Goal: Task Accomplishment & Management: Use online tool/utility

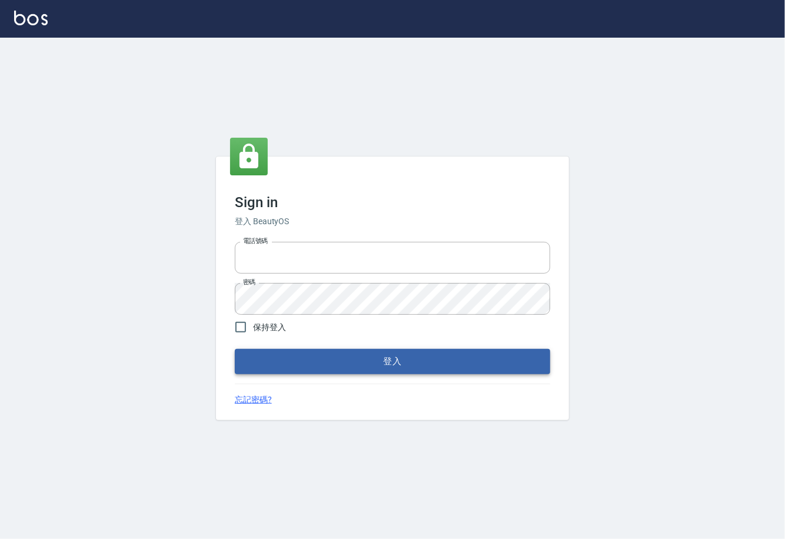
type input "0225929166"
click at [422, 368] on button "登入" at bounding box center [393, 361] width 316 height 25
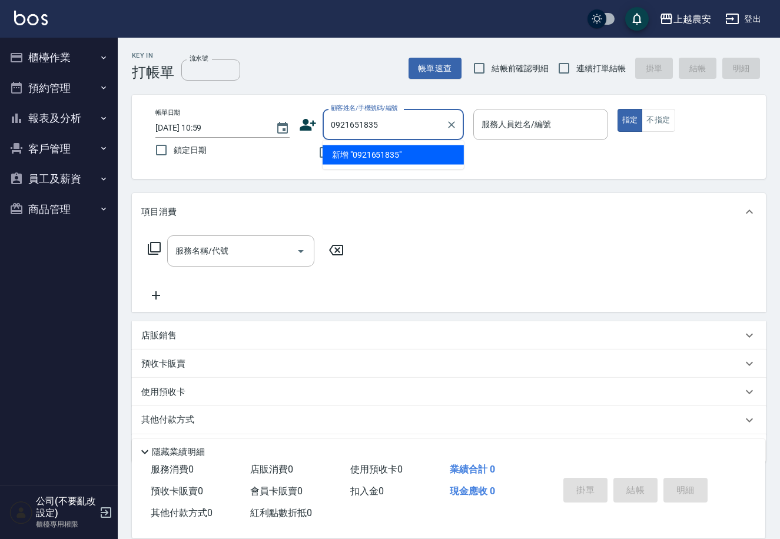
click at [392, 158] on li "新增 "0921651835"" at bounding box center [393, 154] width 141 height 19
type input "0921651835"
click at [392, 158] on div "不留客資" at bounding box center [381, 152] width 165 height 25
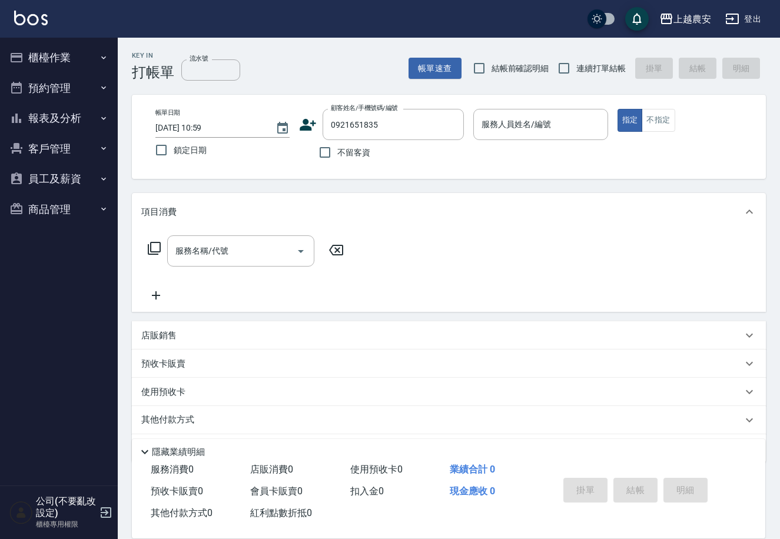
click at [306, 125] on icon at bounding box center [308, 125] width 18 height 18
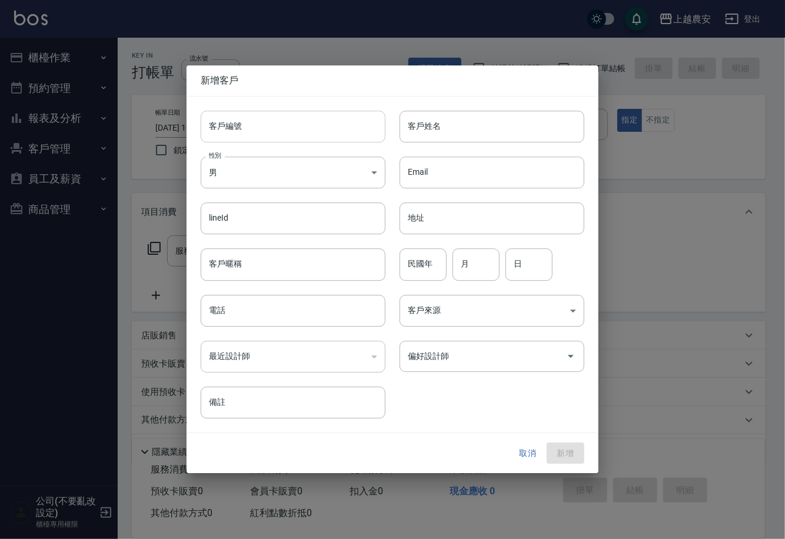
type input "0921651835"
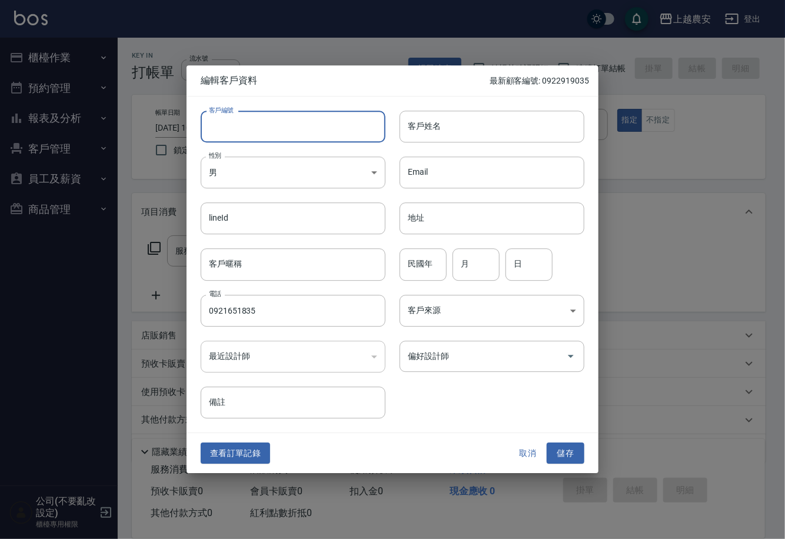
click at [303, 126] on input "客戶編號" at bounding box center [293, 127] width 185 height 32
type input "0921651835"
click at [263, 181] on body "上越農安 登出 櫃檯作業 打帳單 帳單列表 掛單列表 現金收支登錄 高階收支登錄 材料自購登錄 每日結帳 排班表 掃碼打卡 預約管理 預約管理 單日預約紀錄 …" at bounding box center [392, 287] width 785 height 574
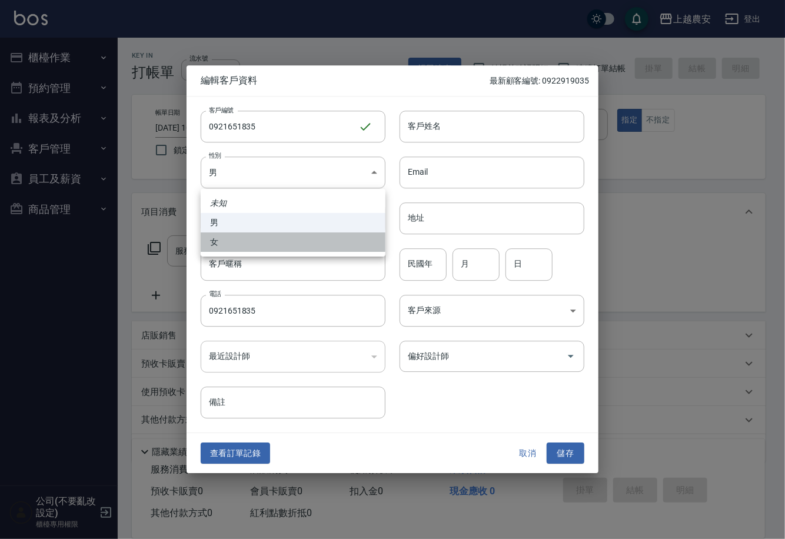
click at [249, 238] on li "女" at bounding box center [293, 242] width 185 height 19
type input "[DEMOGRAPHIC_DATA]"
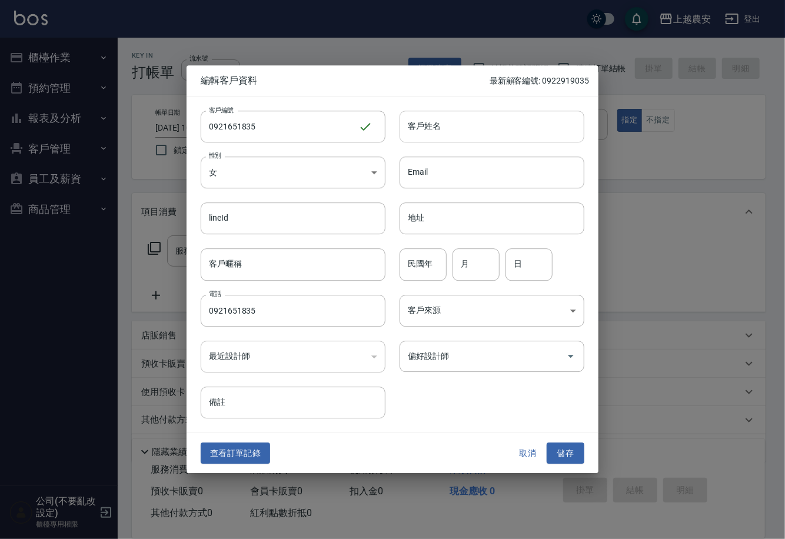
click at [439, 134] on input "客戶姓名" at bounding box center [492, 127] width 185 height 32
type input "尹"
click at [562, 449] on button "儲存" at bounding box center [566, 454] width 38 height 22
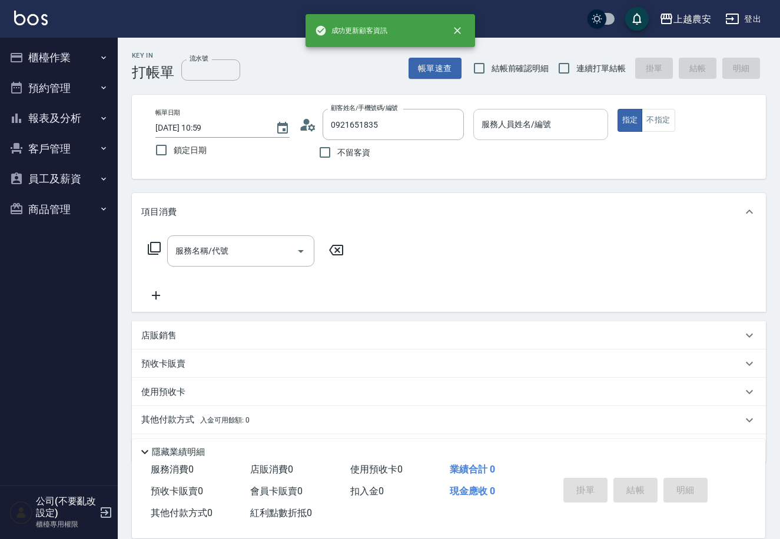
click at [497, 134] on input "服務人員姓名/編號" at bounding box center [541, 124] width 124 height 21
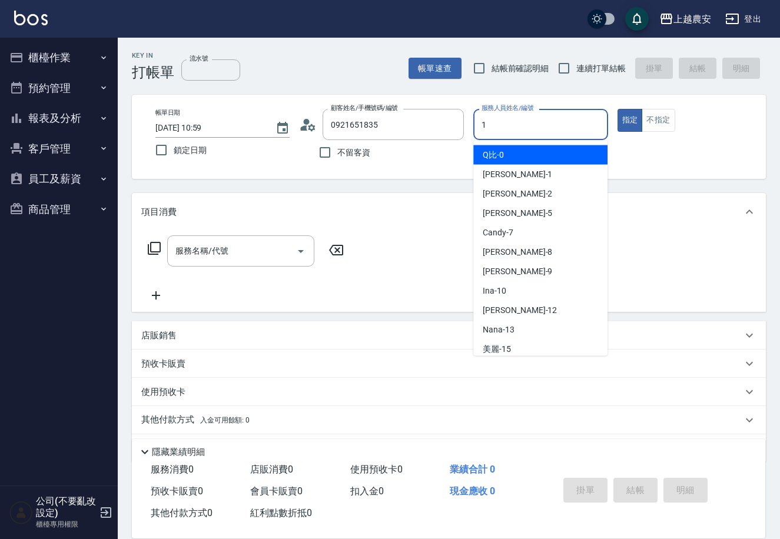
type input "12"
type button "true"
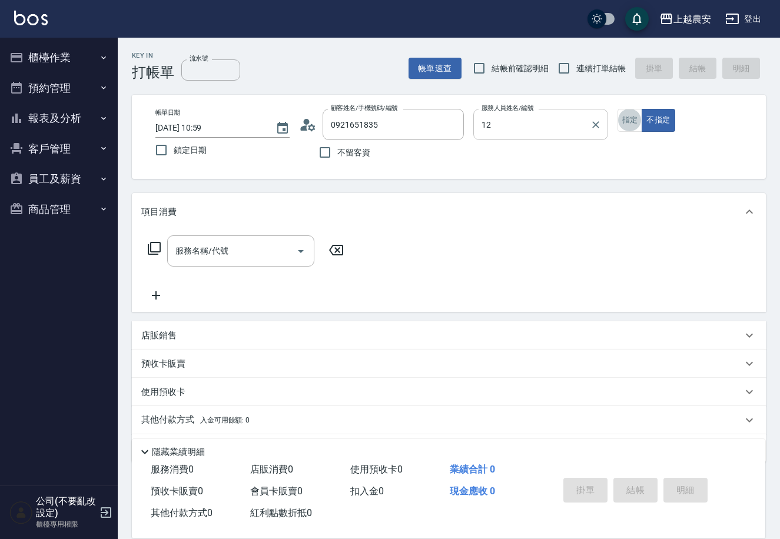
type input "[PERSON_NAME]-12"
click at [261, 247] on input "服務名稱/代號" at bounding box center [231, 251] width 119 height 21
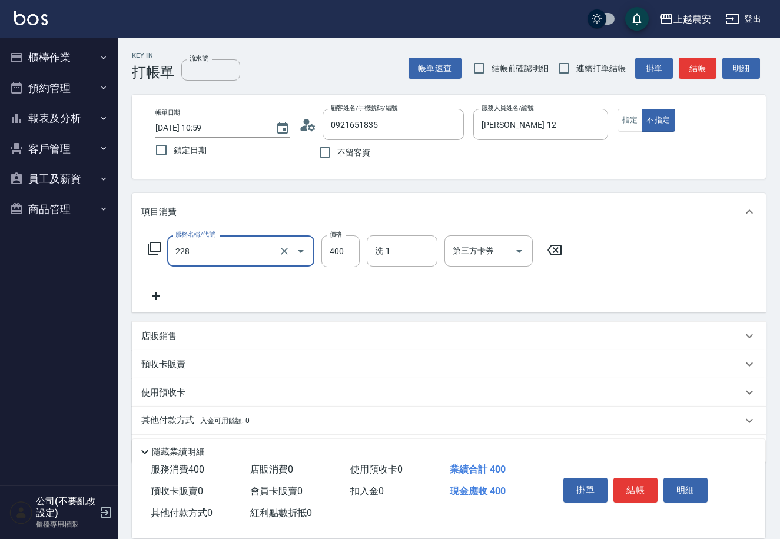
type input "洗髮(228)"
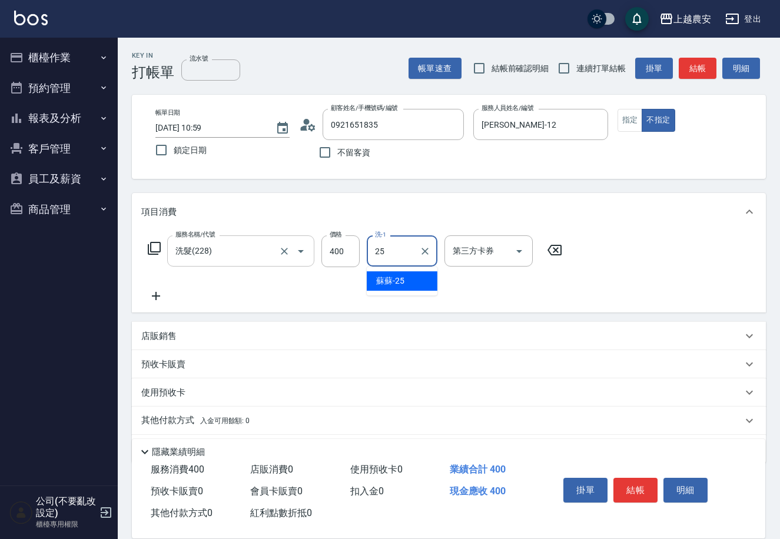
type input "蘇蘇-25"
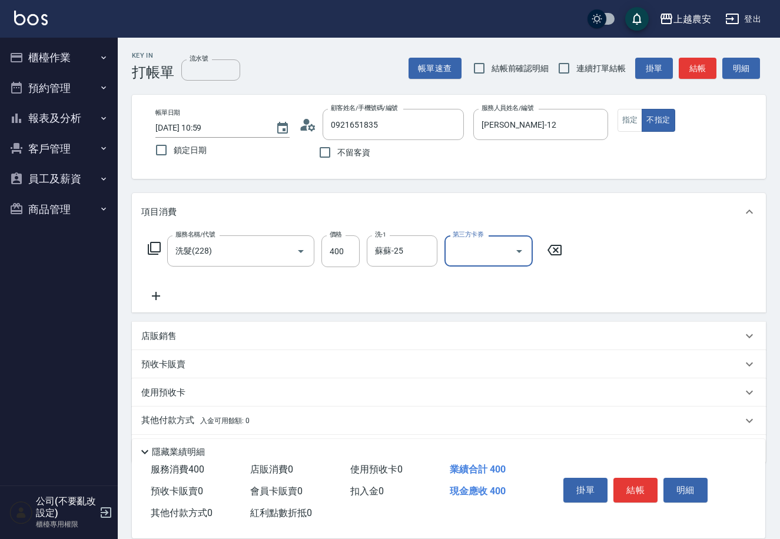
click at [621, 483] on button "結帳" at bounding box center [635, 490] width 44 height 25
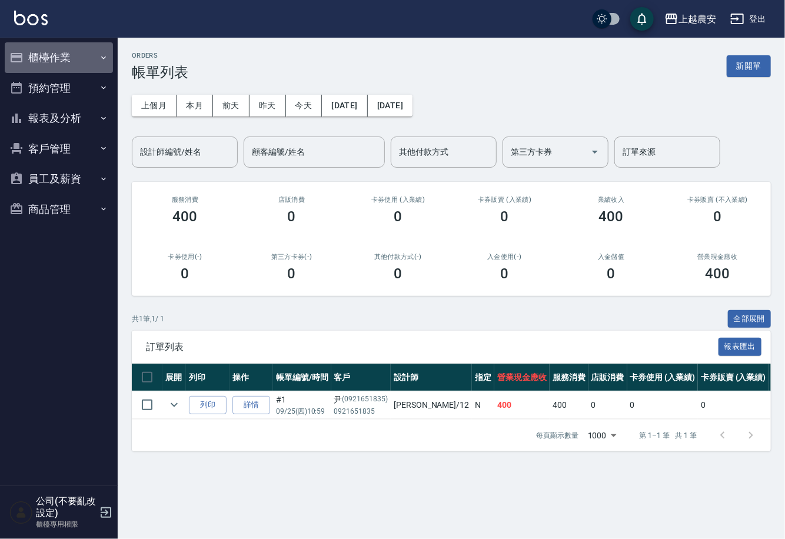
click at [37, 70] on button "櫃檯作業" at bounding box center [59, 57] width 108 height 31
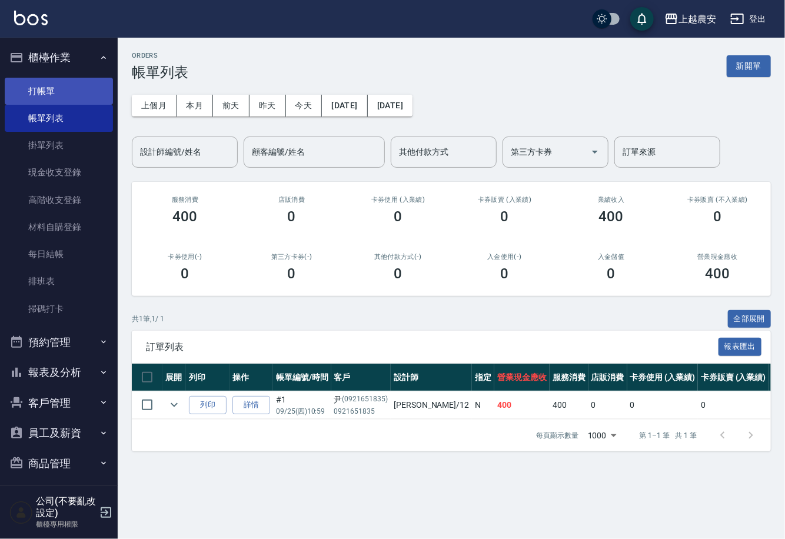
click at [42, 88] on link "打帳單" at bounding box center [59, 91] width 108 height 27
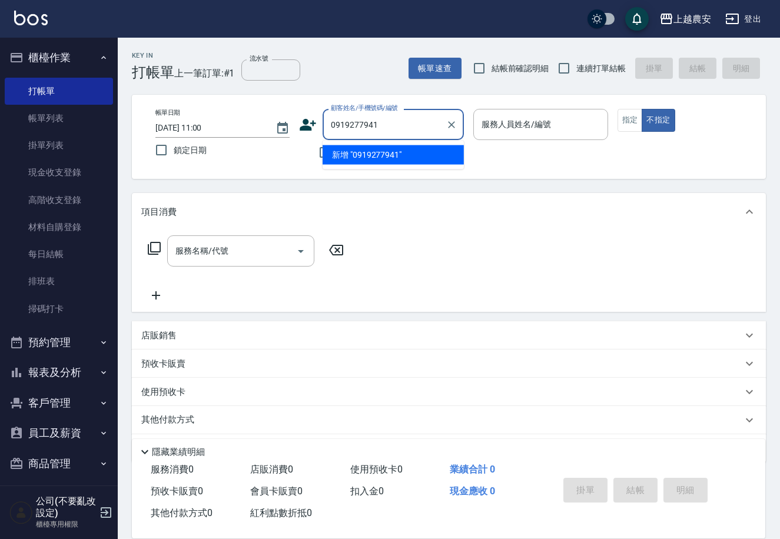
click at [367, 157] on li "新增 "0919277941"" at bounding box center [393, 154] width 141 height 19
type input "0919277941"
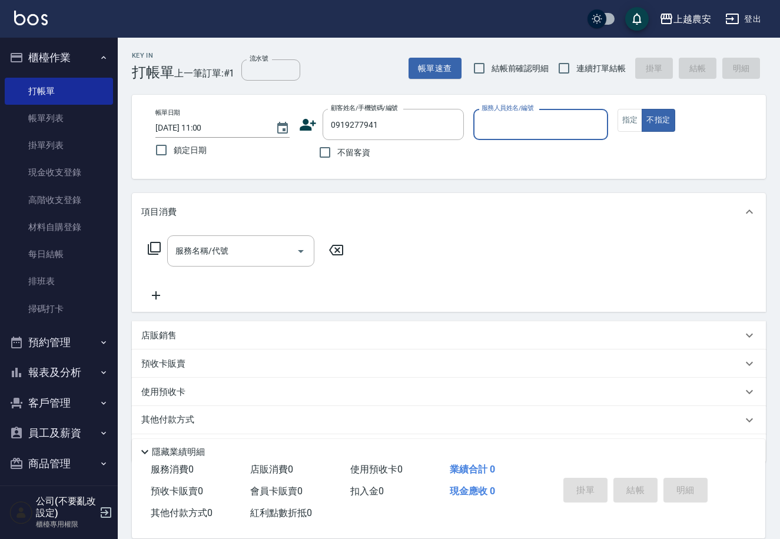
click at [303, 127] on icon at bounding box center [308, 125] width 16 height 12
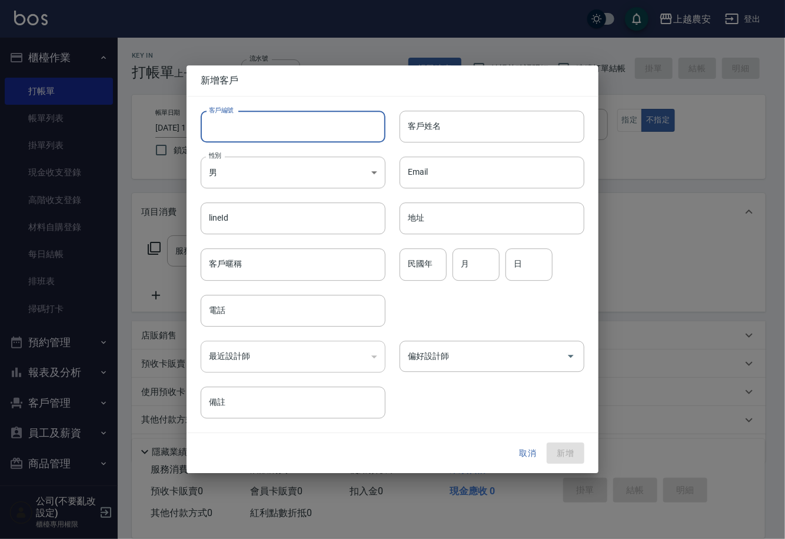
click at [297, 131] on input "客戶編號" at bounding box center [293, 127] width 185 height 32
type input "0919277941"
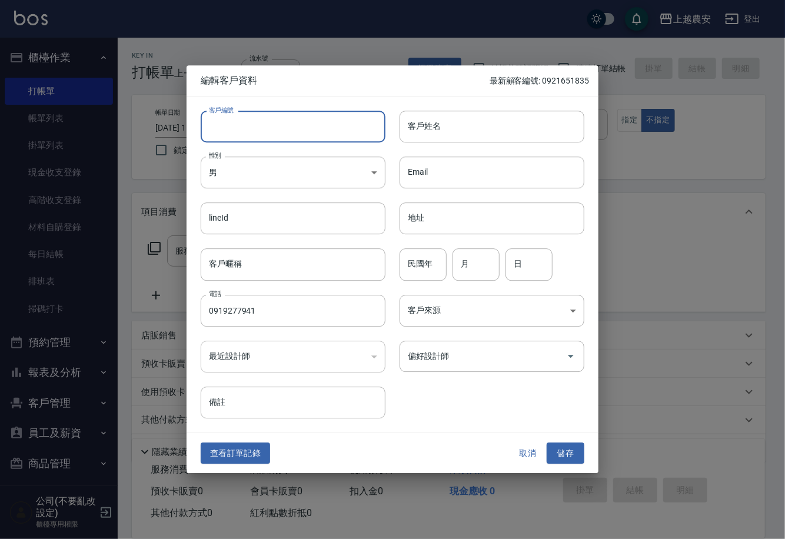
click at [297, 131] on input "客戶編號" at bounding box center [293, 127] width 185 height 32
type input "0919277941"
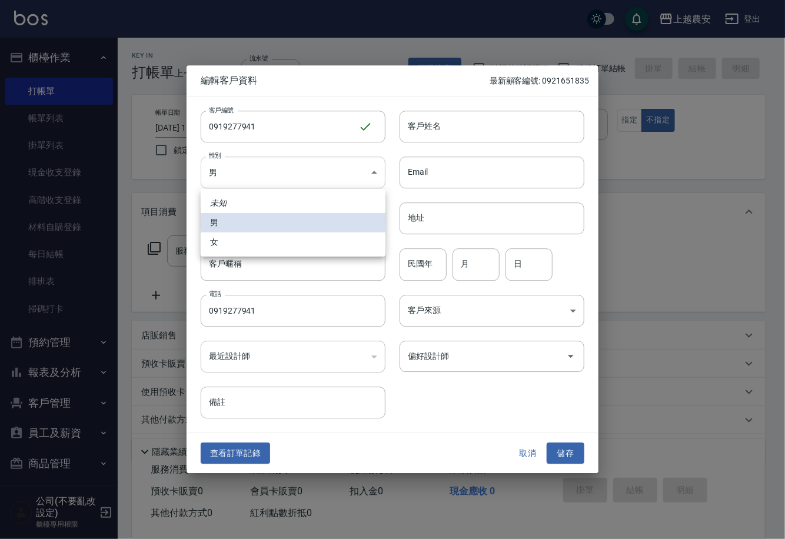
click at [266, 186] on body "上越農安 登出 櫃檯作業 打帳單 帳單列表 掛單列表 現金收支登錄 高階收支登錄 材料自購登錄 每日結帳 排班表 掃碼打卡 預約管理 預約管理 單日預約紀錄 …" at bounding box center [392, 287] width 785 height 574
click at [239, 243] on li "女" at bounding box center [293, 242] width 185 height 19
type input "[DEMOGRAPHIC_DATA]"
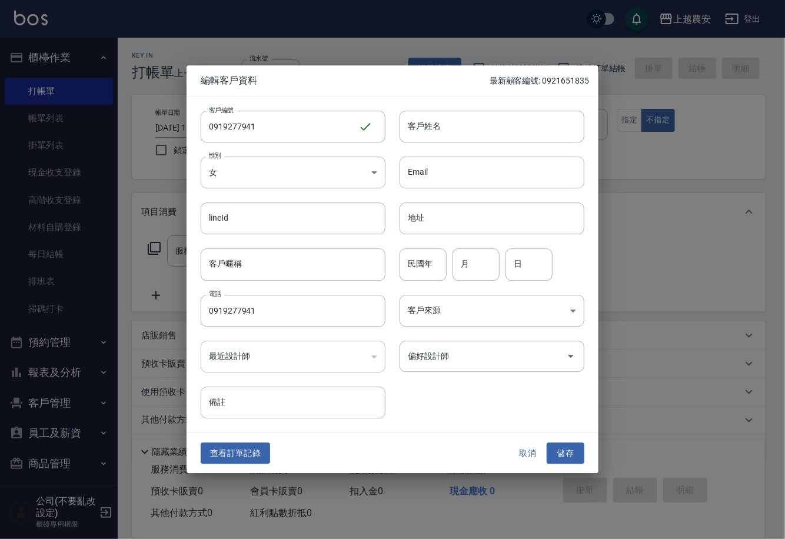
click at [434, 115] on input "客戶姓名" at bounding box center [492, 127] width 185 height 32
type input "[PERSON_NAME]"
click at [548, 453] on button "儲存" at bounding box center [566, 454] width 38 height 22
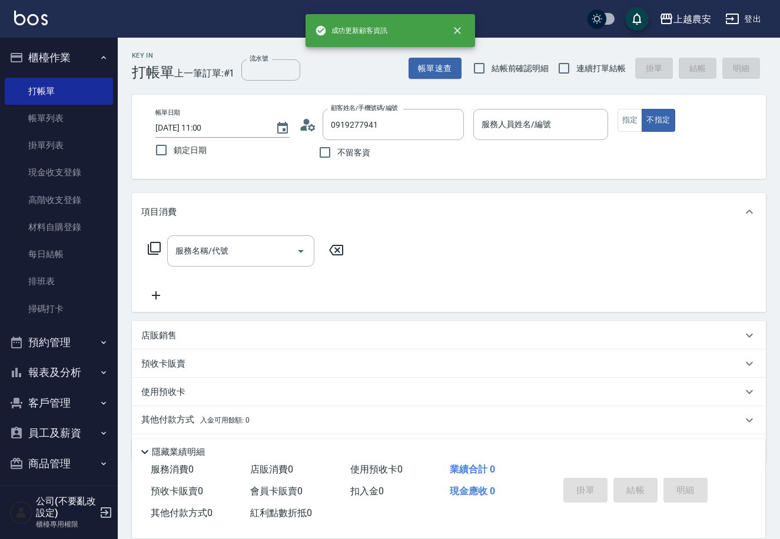
click at [43, 407] on button "客戶管理" at bounding box center [59, 403] width 108 height 31
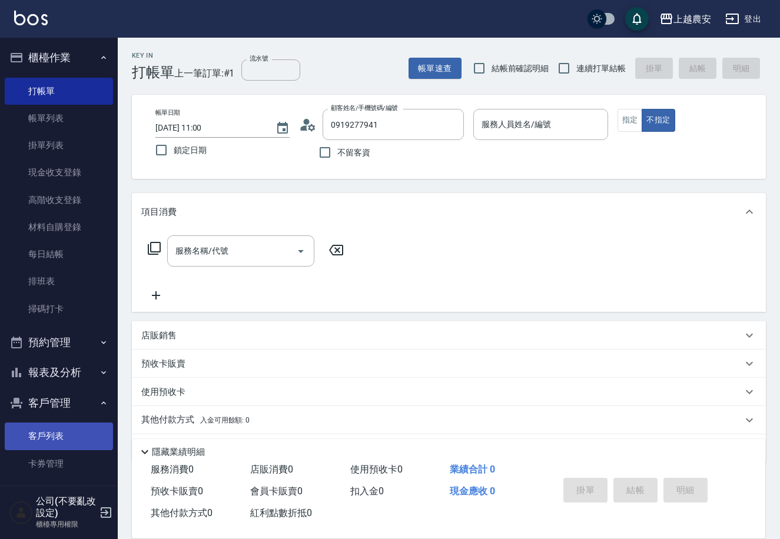
click at [42, 431] on link "客戶列表" at bounding box center [59, 436] width 108 height 27
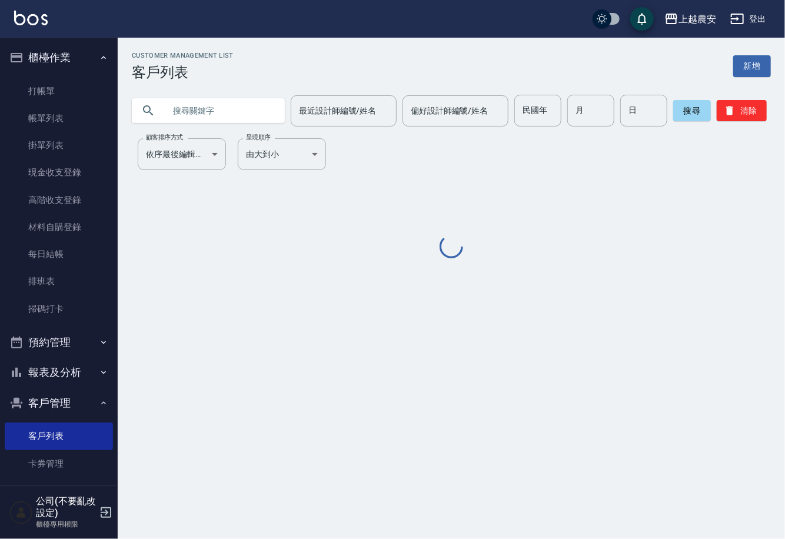
click at [205, 117] on input "text" at bounding box center [220, 111] width 111 height 32
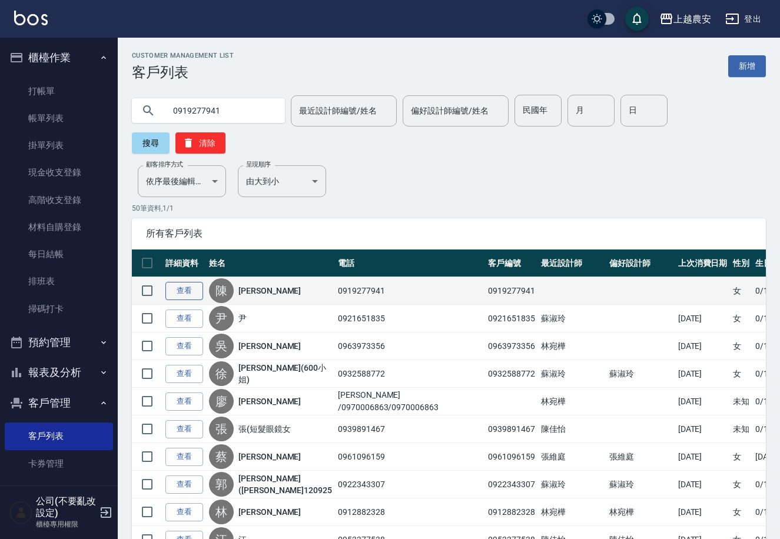
type input "0919277941"
click at [188, 282] on link "查看" at bounding box center [184, 291] width 38 height 18
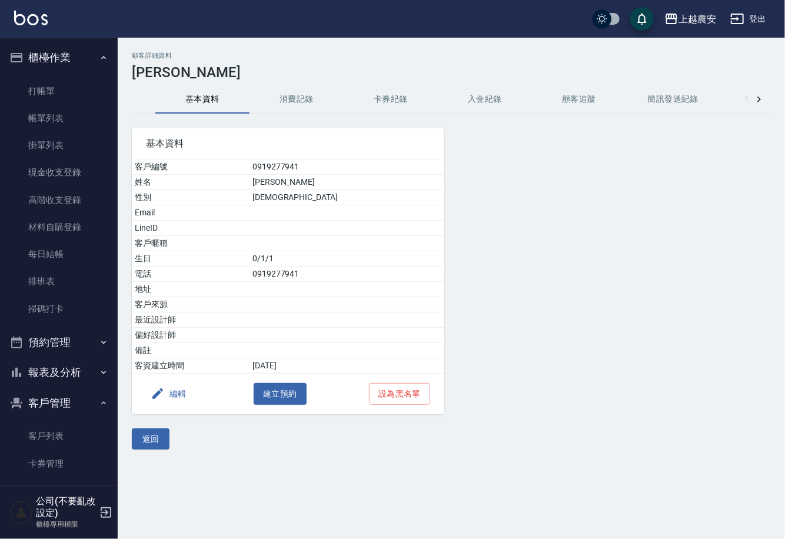
click at [182, 393] on button "編輯" at bounding box center [168, 394] width 45 height 22
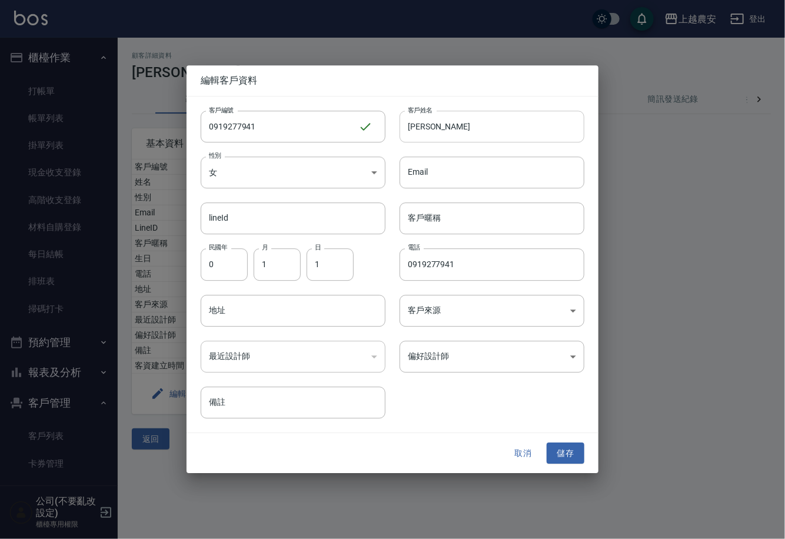
click at [465, 127] on input "[PERSON_NAME]" at bounding box center [492, 127] width 185 height 32
type input "[PERSON_NAME]"
click at [564, 453] on button "儲存" at bounding box center [566, 454] width 38 height 22
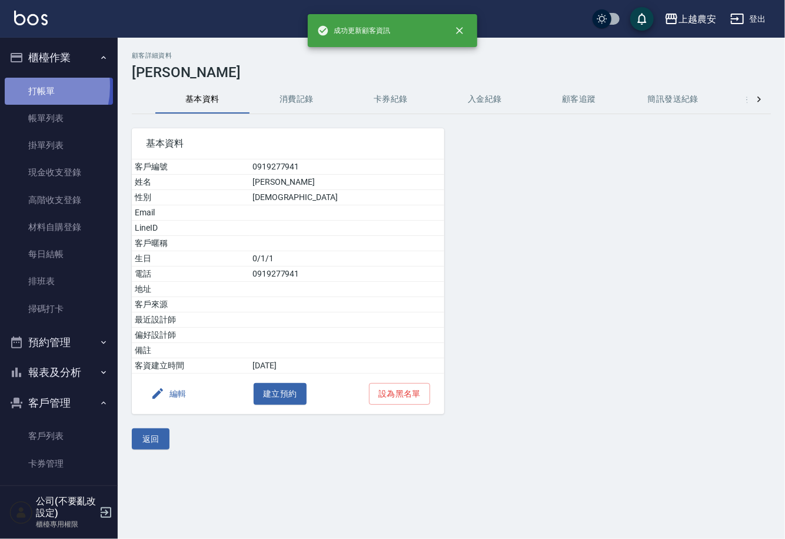
click at [16, 86] on link "打帳單" at bounding box center [59, 91] width 108 height 27
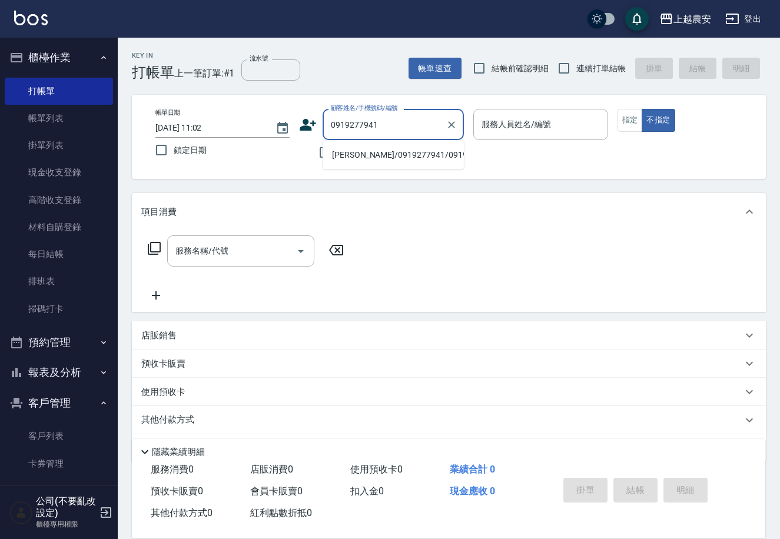
click at [387, 158] on li "[PERSON_NAME]/0919277941/0919277941" at bounding box center [393, 154] width 141 height 19
type input "[PERSON_NAME]/0919277941/0919277941"
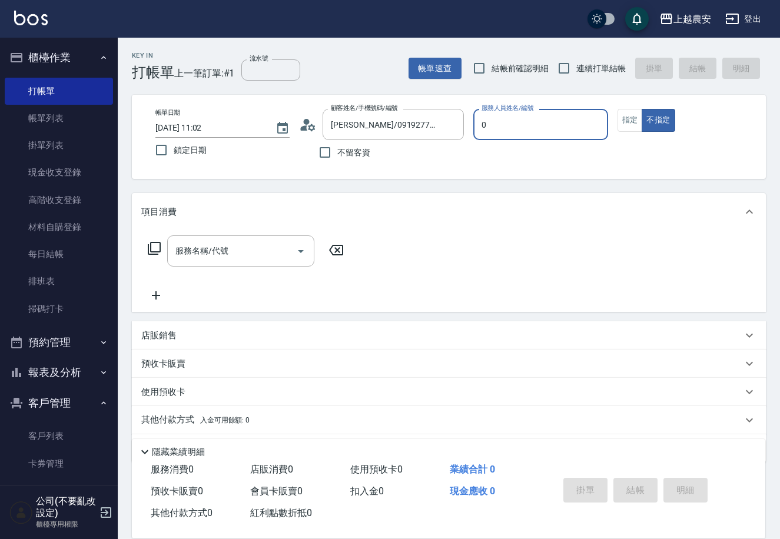
type input "0"
type button "false"
type input "Q比-0"
click at [151, 244] on icon at bounding box center [154, 248] width 14 height 14
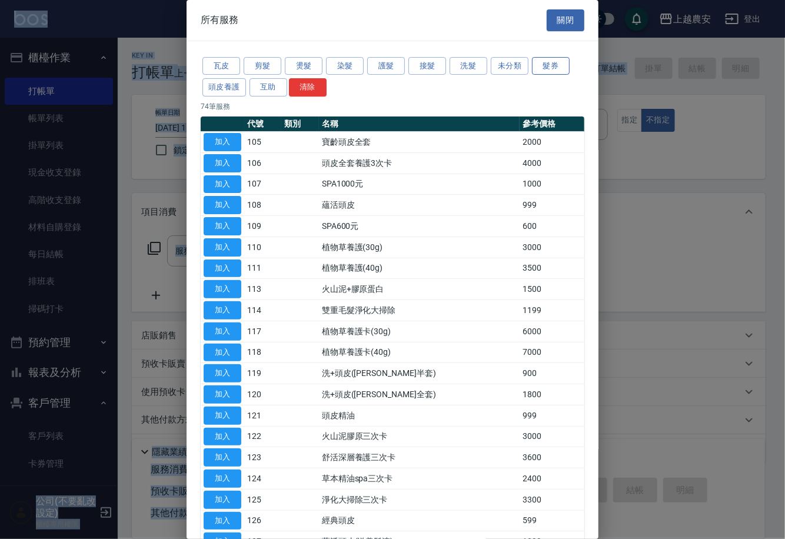
click at [552, 63] on button "髮券" at bounding box center [551, 66] width 38 height 18
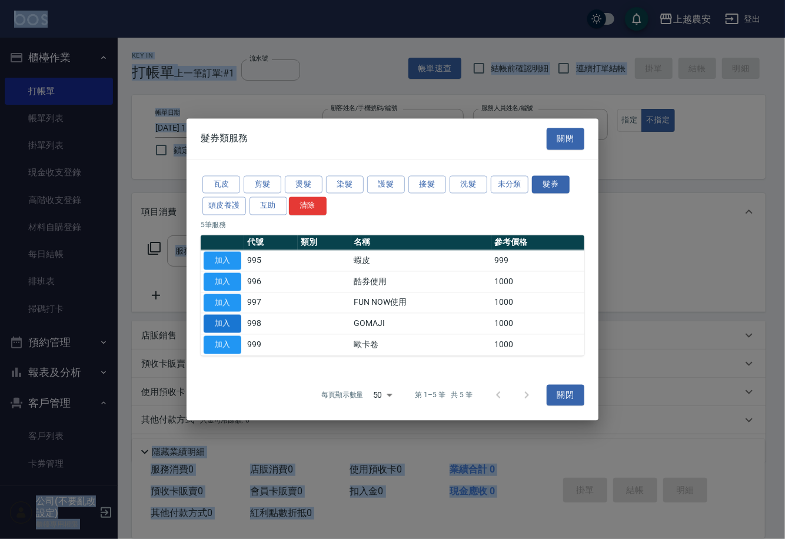
click at [230, 323] on button "加入" at bounding box center [223, 324] width 38 height 18
type input "GOMAJI(998)"
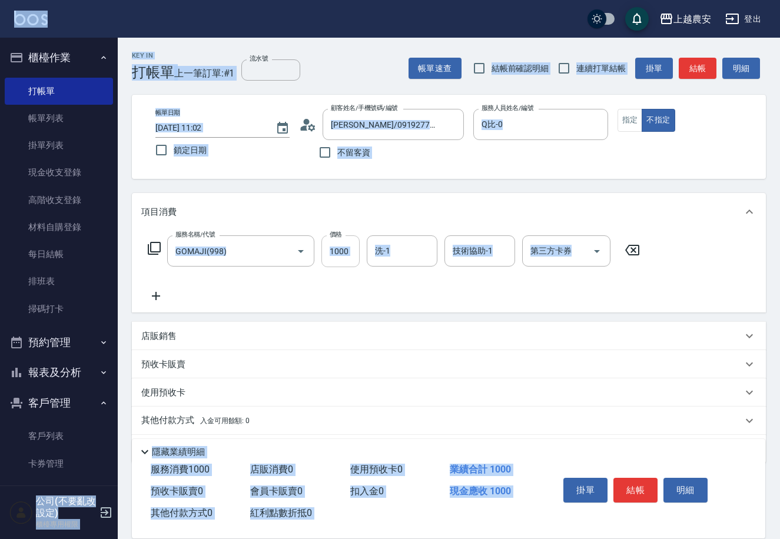
click at [337, 257] on input "1000" at bounding box center [340, 251] width 38 height 32
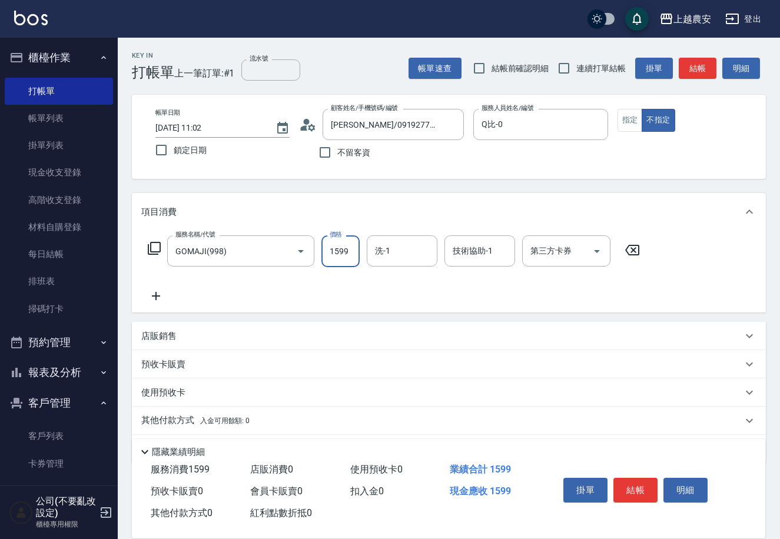
type input "1599"
click at [562, 245] on div "第三方卡券 第三方卡券" at bounding box center [566, 250] width 88 height 31
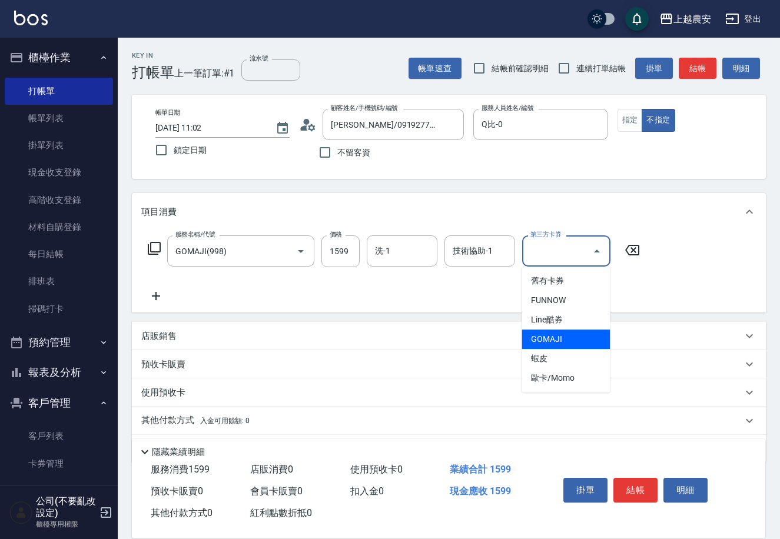
click at [554, 346] on span "GOMAJI" at bounding box center [566, 339] width 88 height 19
type input "GOMAJI"
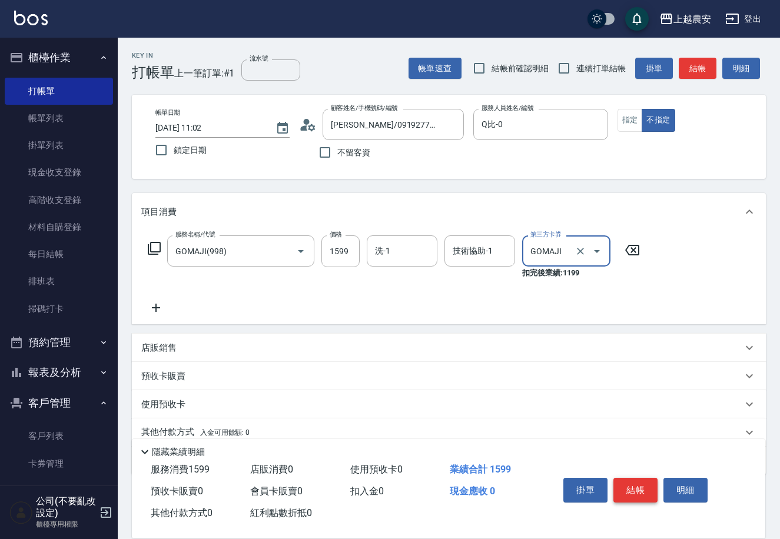
click at [639, 489] on button "結帳" at bounding box center [635, 490] width 44 height 25
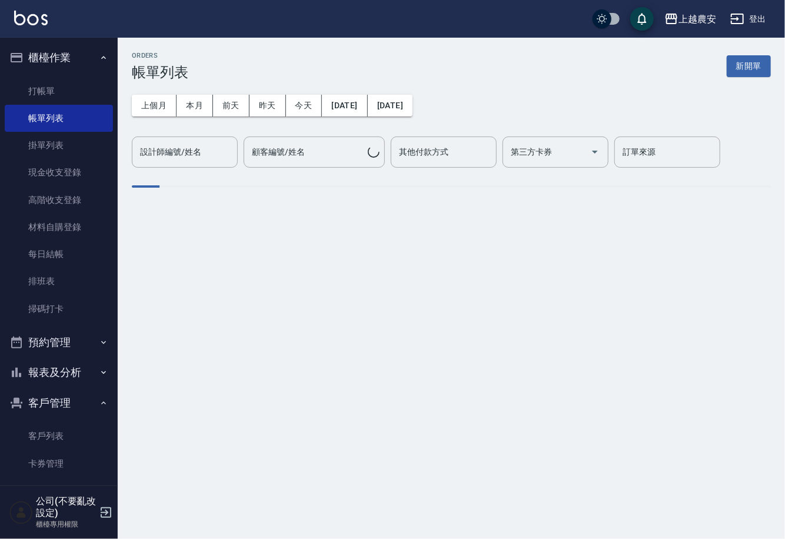
scroll to position [97, 0]
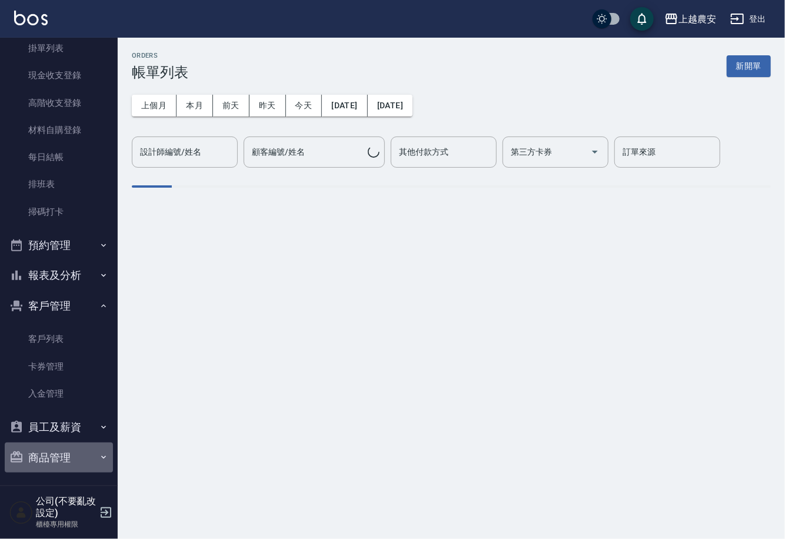
click at [89, 453] on button "商品管理" at bounding box center [59, 458] width 108 height 31
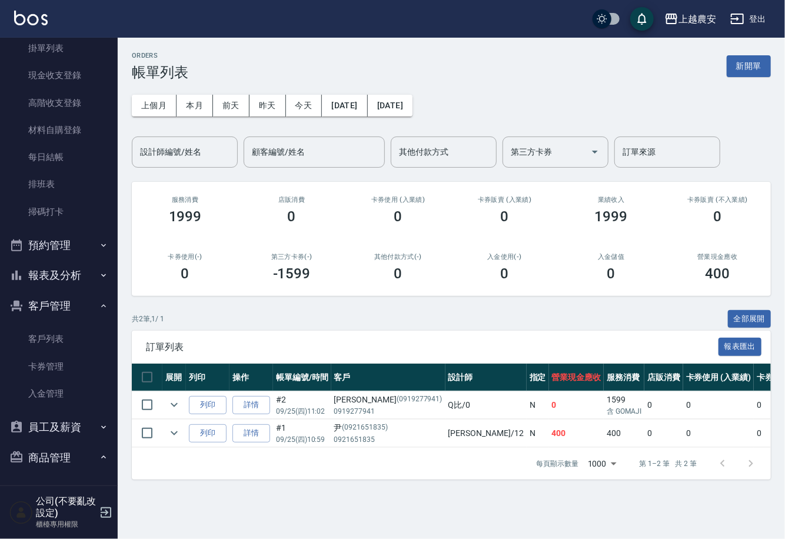
click at [105, 473] on ul "商品分類設定 商品列表" at bounding box center [59, 505] width 108 height 64
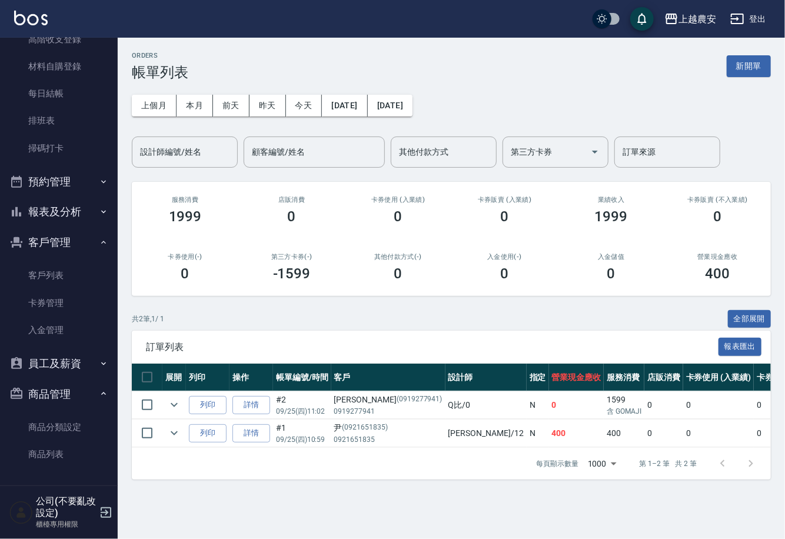
click at [75, 467] on ul "商品分類設定 商品列表" at bounding box center [59, 441] width 108 height 64
click at [50, 450] on link "商品列表" at bounding box center [59, 454] width 108 height 27
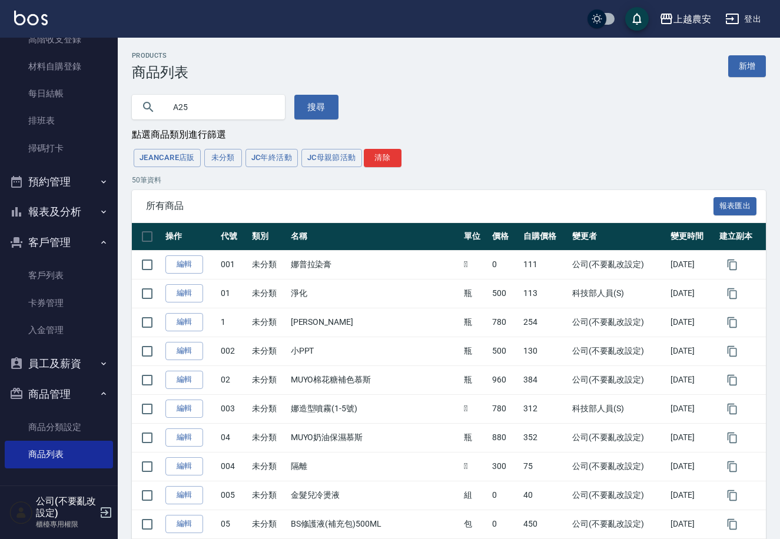
type input "A25"
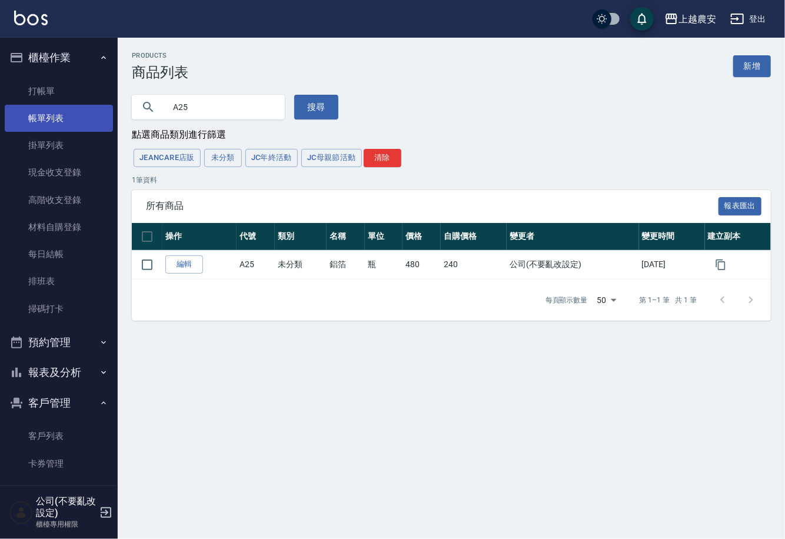
click at [65, 121] on link "帳單列表" at bounding box center [59, 118] width 108 height 27
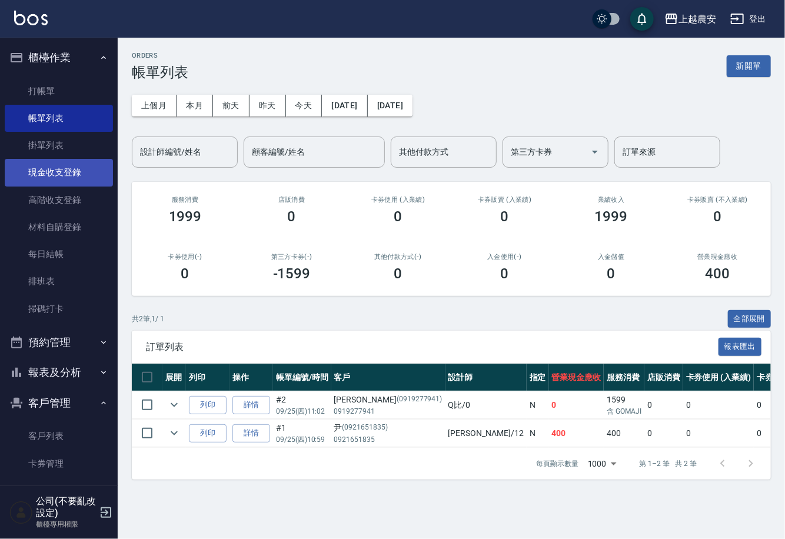
click at [50, 178] on link "現金收支登錄" at bounding box center [59, 172] width 108 height 27
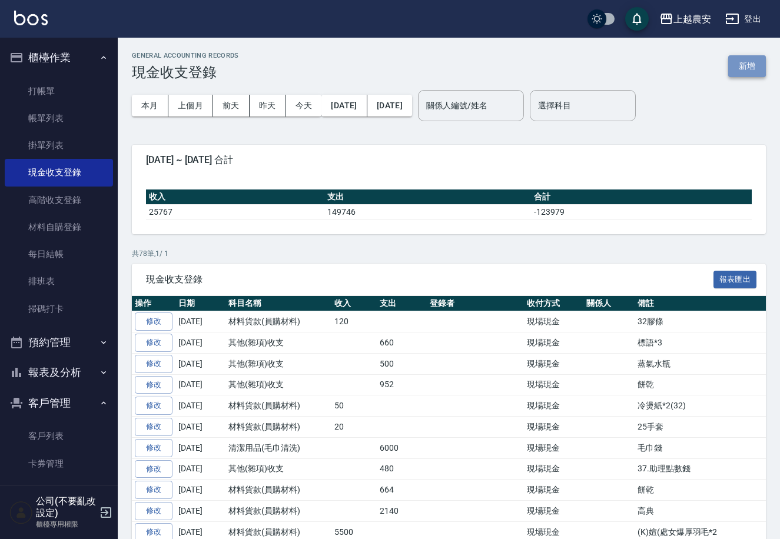
click at [748, 69] on button "新增" at bounding box center [747, 66] width 38 height 22
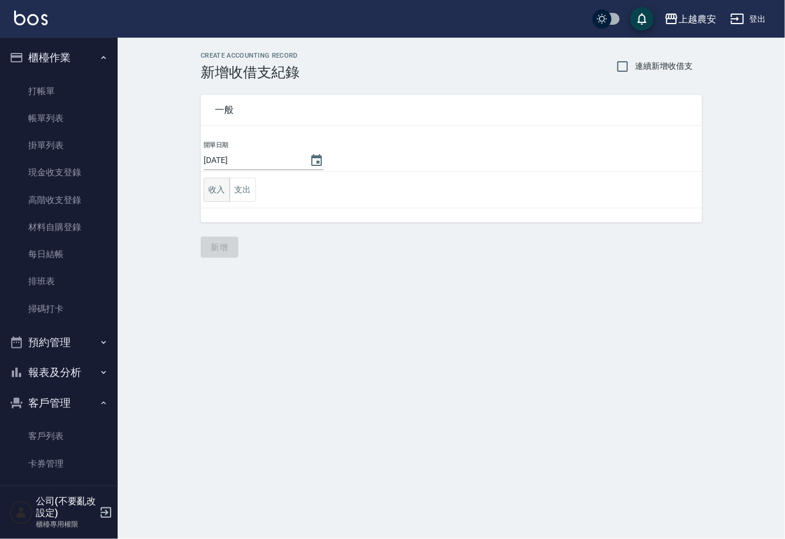
click at [215, 187] on button "收入" at bounding box center [217, 190] width 26 height 24
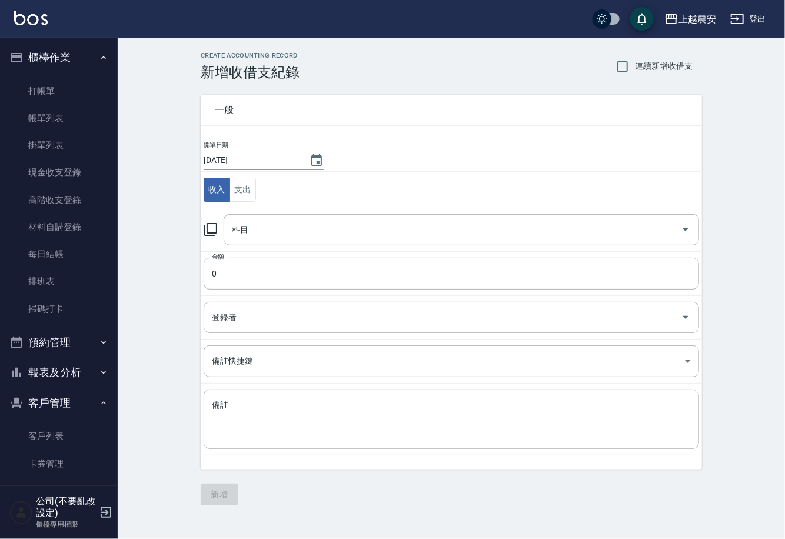
click at [204, 231] on icon at bounding box center [210, 229] width 13 height 13
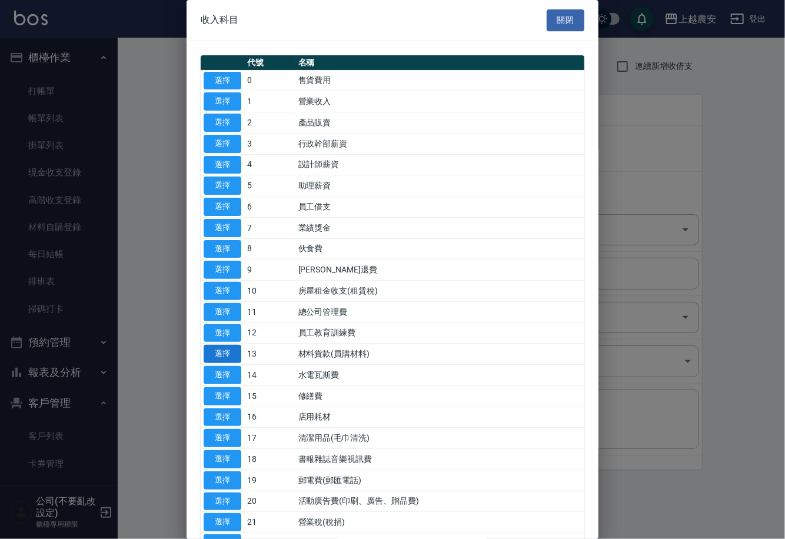
click at [227, 356] on button "選擇" at bounding box center [223, 354] width 38 height 18
type input "13 材料貨款(員購材料)"
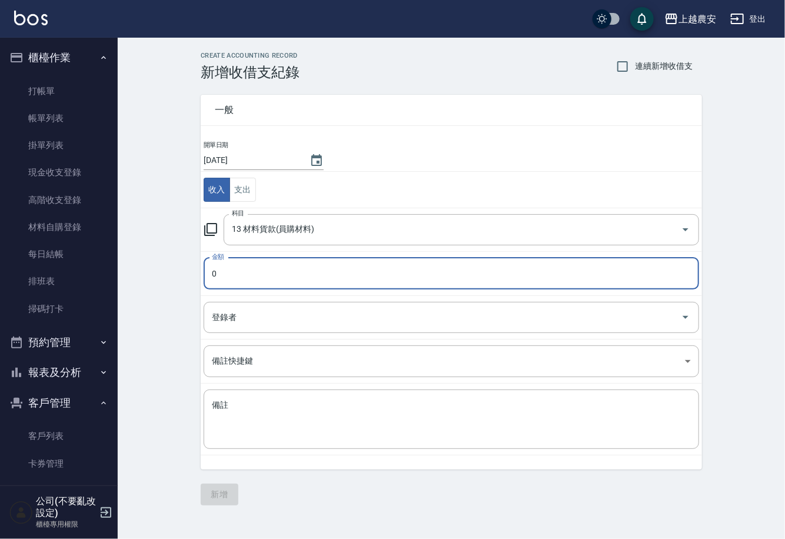
click at [240, 261] on input "0" at bounding box center [452, 274] width 496 height 32
type input "240"
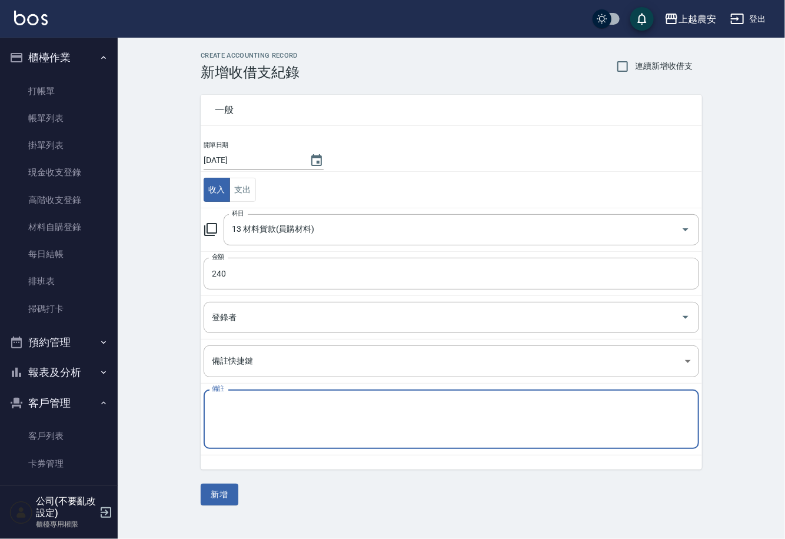
click at [271, 419] on textarea "備註" at bounding box center [451, 420] width 479 height 40
type textarea "(25)鋁箔*1"
click at [208, 497] on button "新增" at bounding box center [220, 495] width 38 height 22
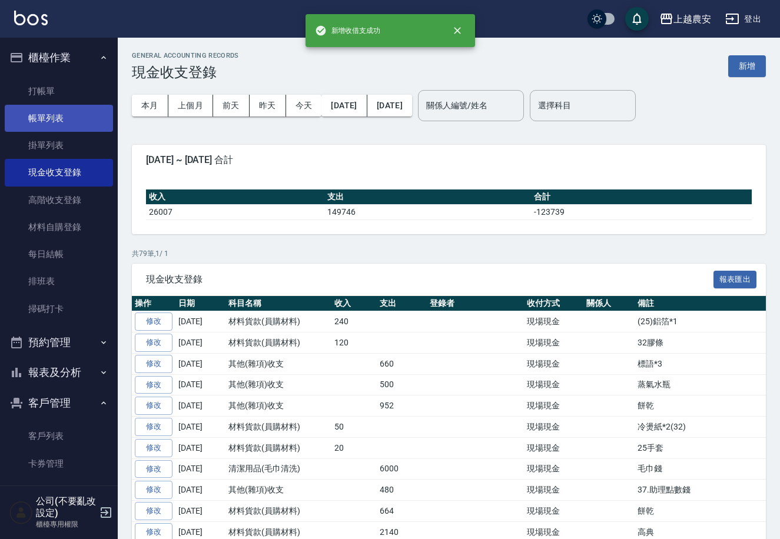
click at [47, 114] on link "帳單列表" at bounding box center [59, 118] width 108 height 27
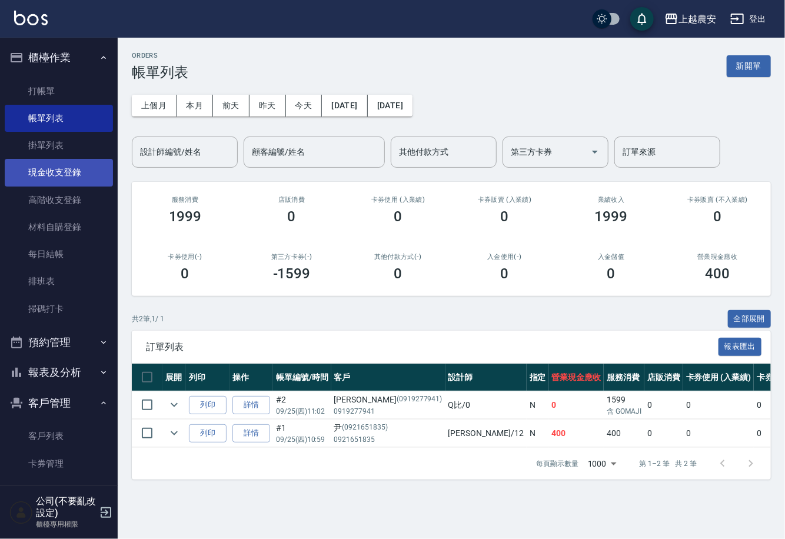
click at [65, 174] on link "現金收支登錄" at bounding box center [59, 172] width 108 height 27
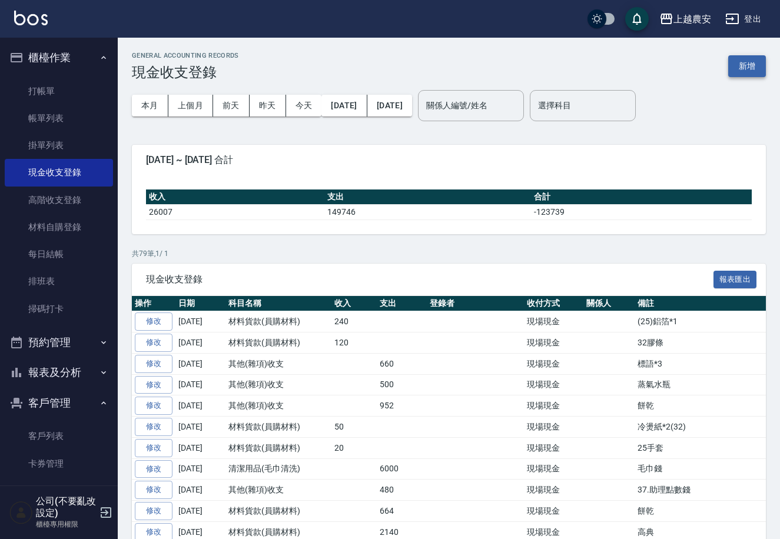
click at [734, 69] on button "新增" at bounding box center [747, 66] width 38 height 22
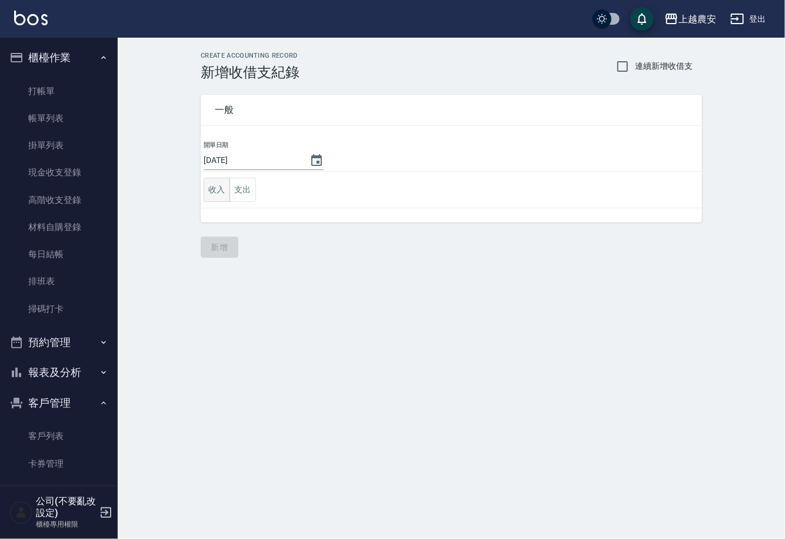
click at [218, 193] on button "收入" at bounding box center [217, 190] width 26 height 24
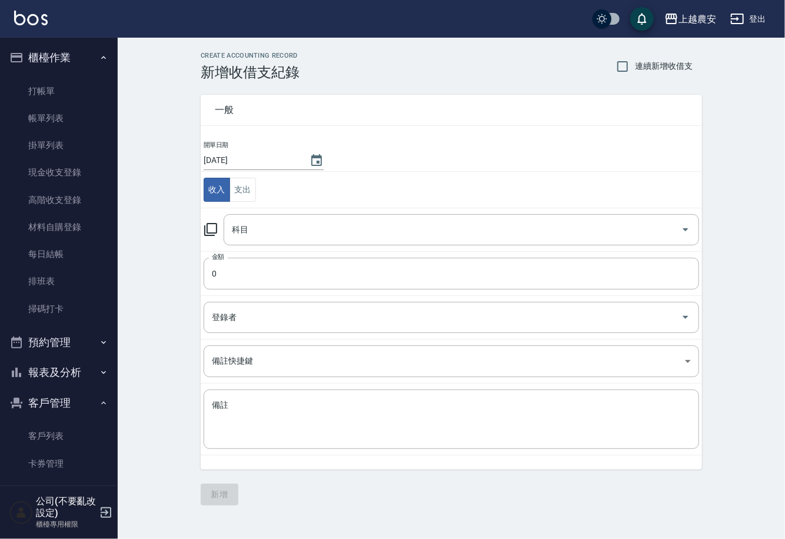
click at [213, 227] on icon at bounding box center [211, 230] width 14 height 14
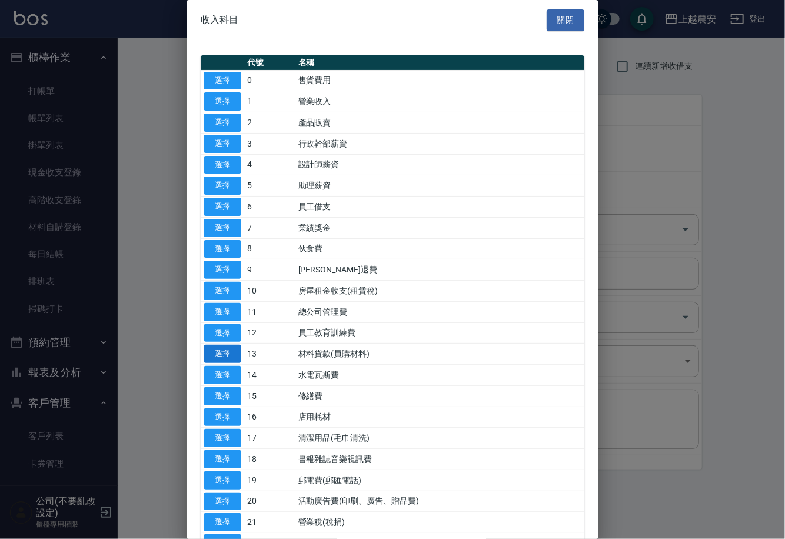
click at [228, 354] on button "選擇" at bounding box center [223, 354] width 38 height 18
type input "13 材料貨款(員購材料)"
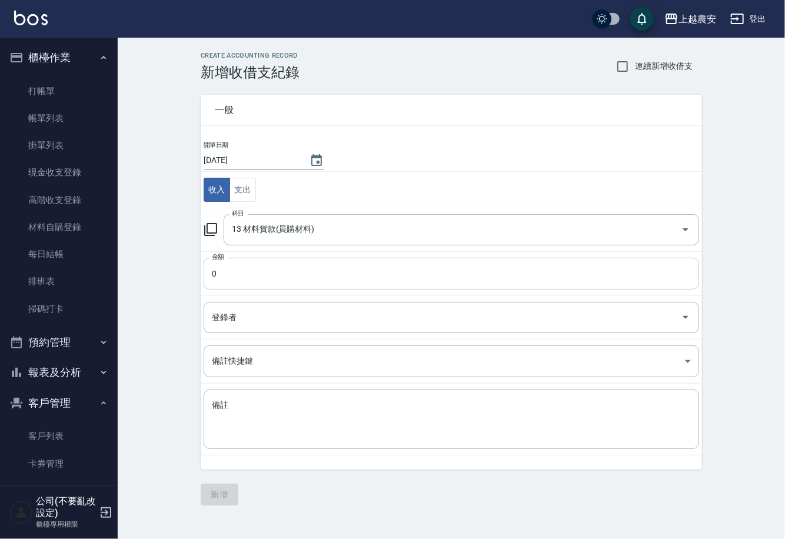
click at [242, 278] on input "0" at bounding box center [452, 274] width 496 height 32
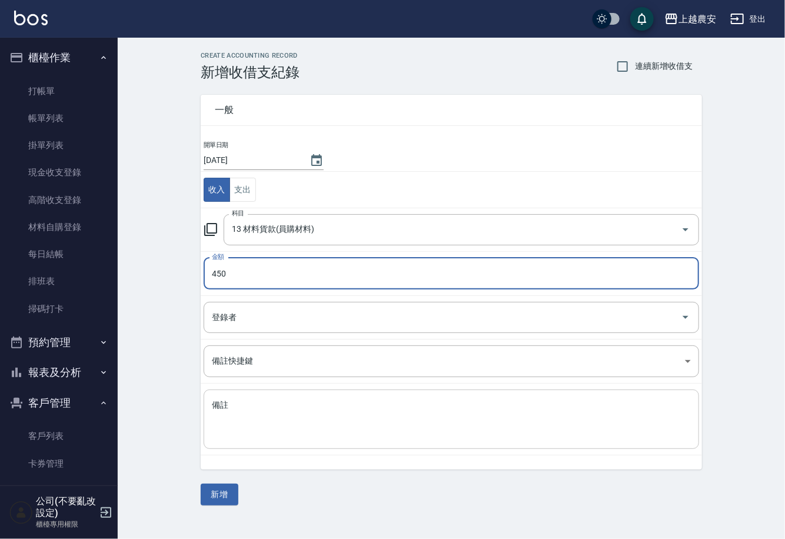
type input "450"
click at [212, 413] on textarea "備註" at bounding box center [451, 420] width 479 height 40
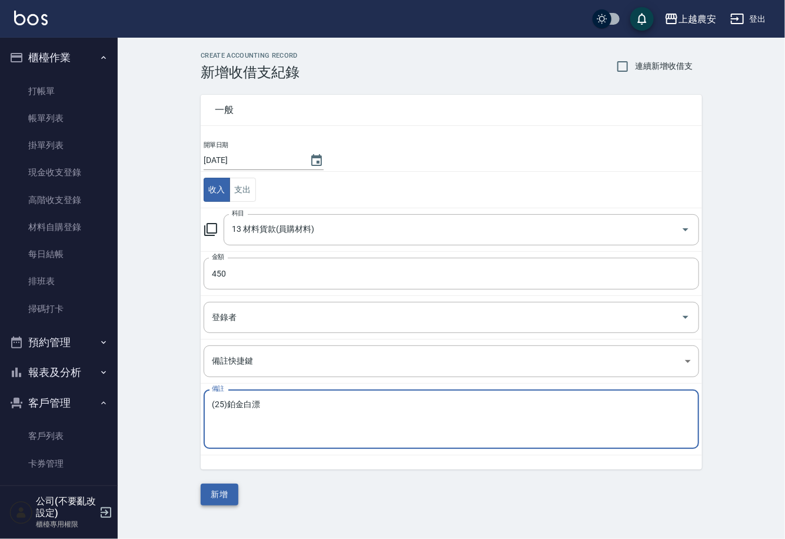
type textarea "(25)鉑金白漂"
click at [226, 496] on button "新增" at bounding box center [220, 495] width 38 height 22
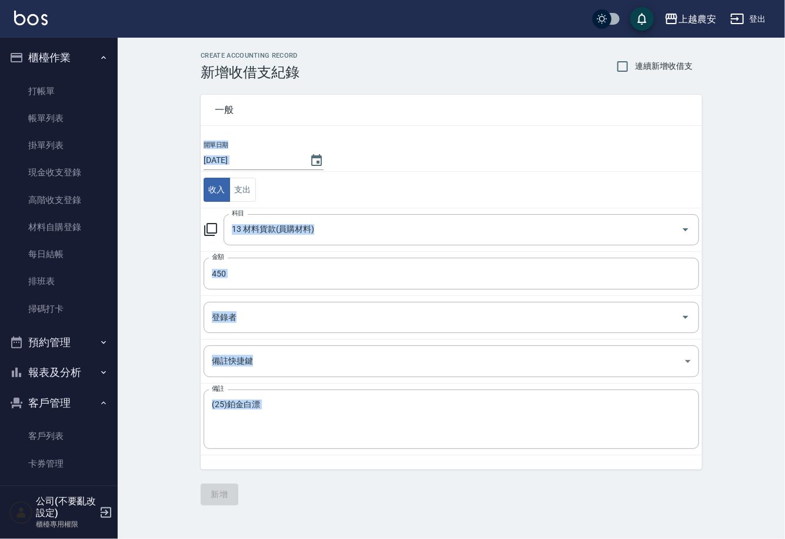
click at [226, 496] on div "一般 開單日期 [DATE] 收入 支出 科目 13 材料貨款(員購材料) 科目 金額 450 金額 登錄者 登錄者 備註快捷鍵 ​ 備註快捷鍵 備註 (25…" at bounding box center [452, 293] width 502 height 425
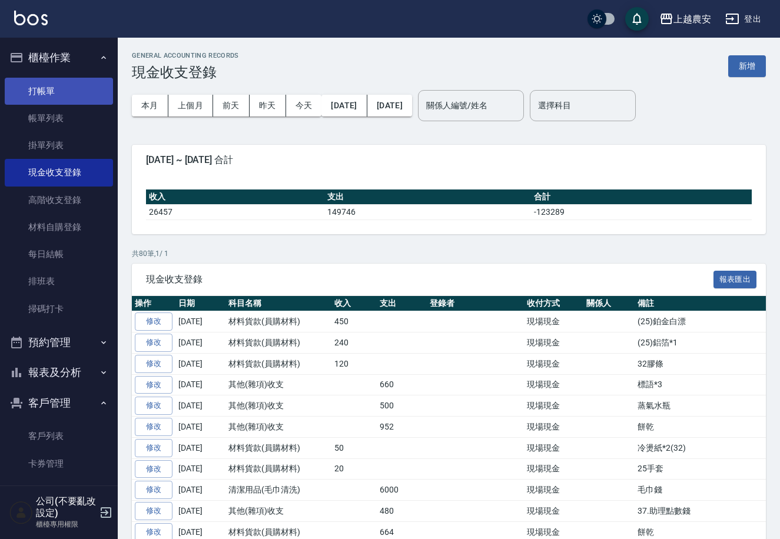
click at [35, 91] on link "打帳單" at bounding box center [59, 91] width 108 height 27
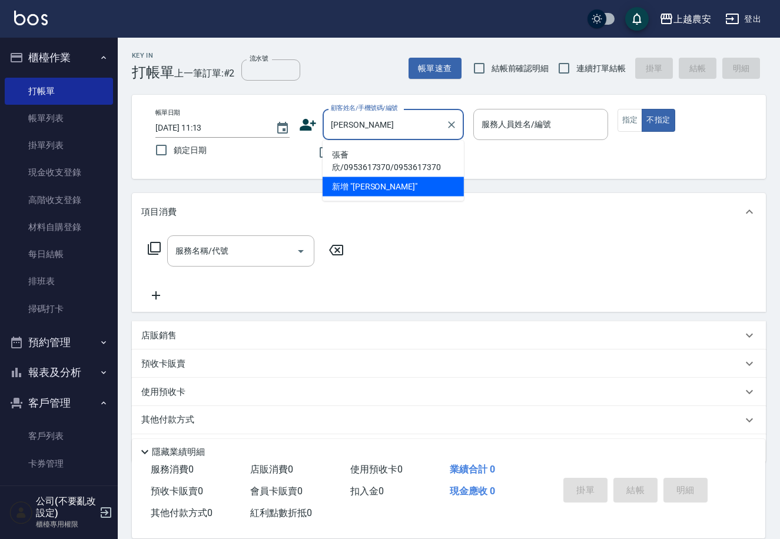
drag, startPoint x: 361, startPoint y: 158, endPoint x: 381, endPoint y: 147, distance: 23.4
click at [360, 157] on li "張薈欣/0953617370/0953617370" at bounding box center [393, 161] width 141 height 32
type input "張薈欣/0953617370/0953617370"
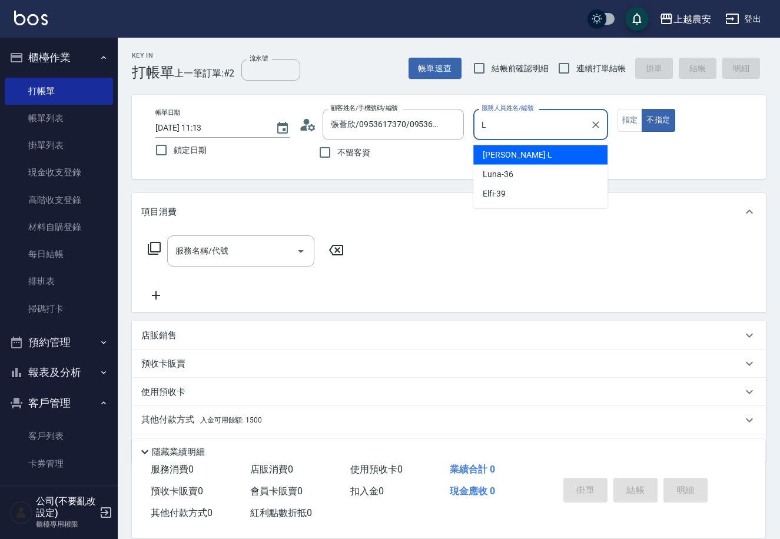
type input "L"
type button "false"
type input "[PERSON_NAME]"
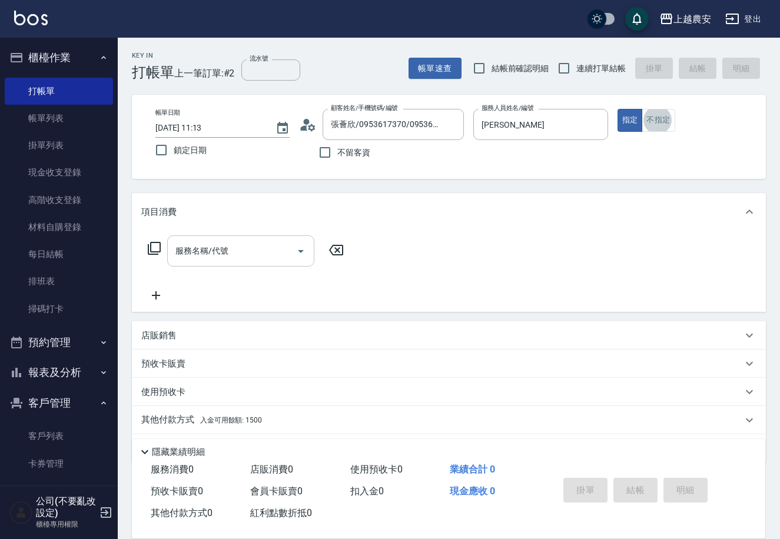
click at [244, 248] on input "服務名稱/代號" at bounding box center [231, 251] width 119 height 21
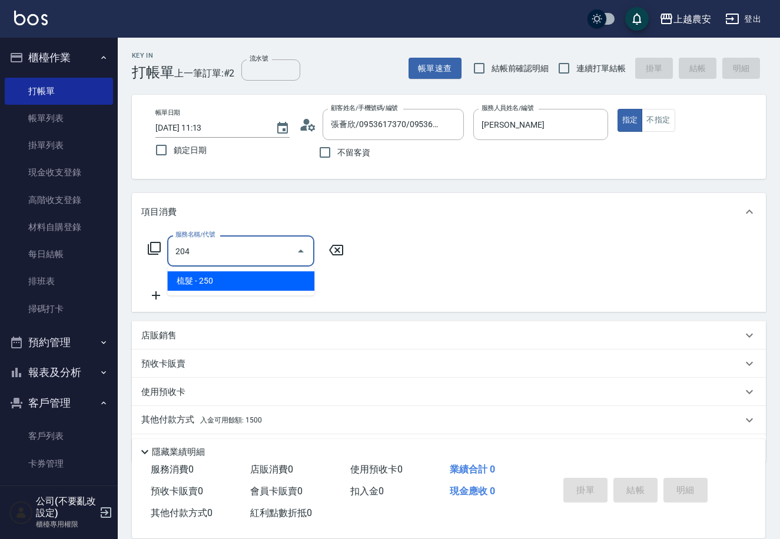
type input "梳髮(204)"
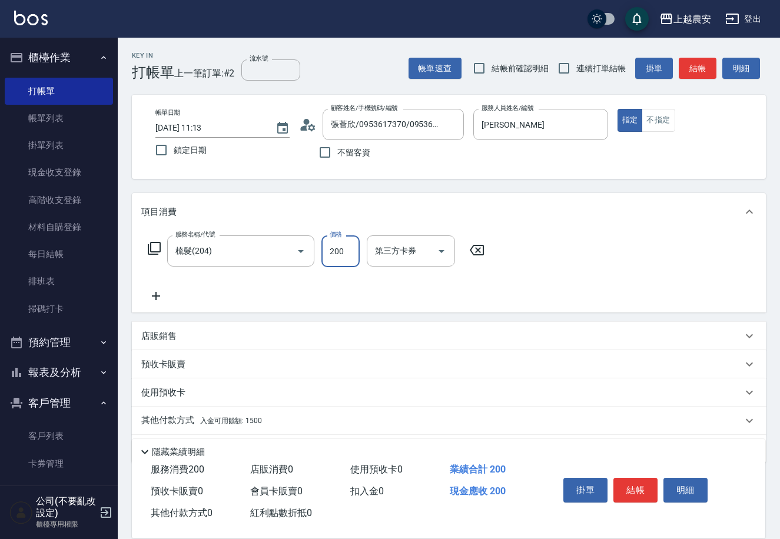
type input "200"
drag, startPoint x: 237, startPoint y: 421, endPoint x: 337, endPoint y: 381, distance: 107.0
click at [237, 421] on span "入金可用餘額: 1500" at bounding box center [231, 421] width 62 height 8
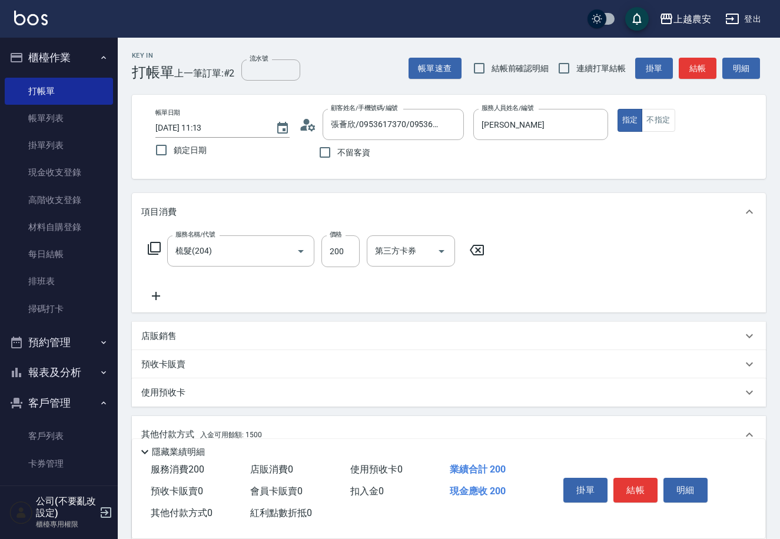
scroll to position [173, 0]
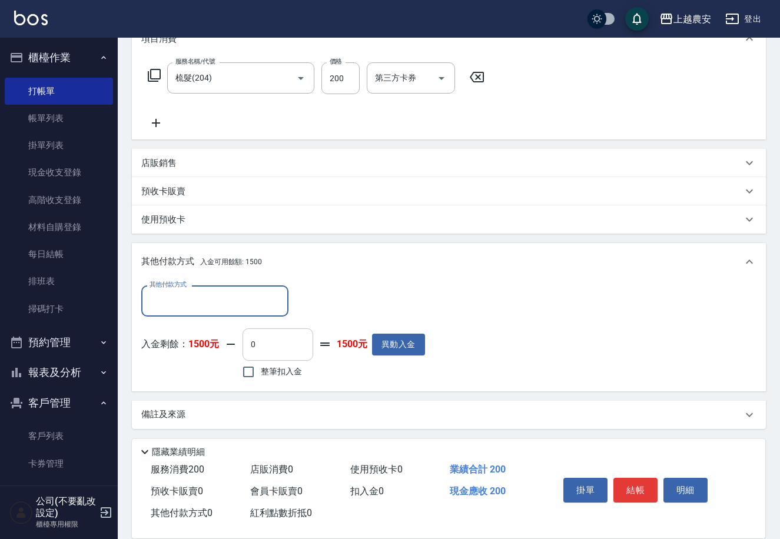
click at [248, 355] on input "0" at bounding box center [278, 345] width 71 height 32
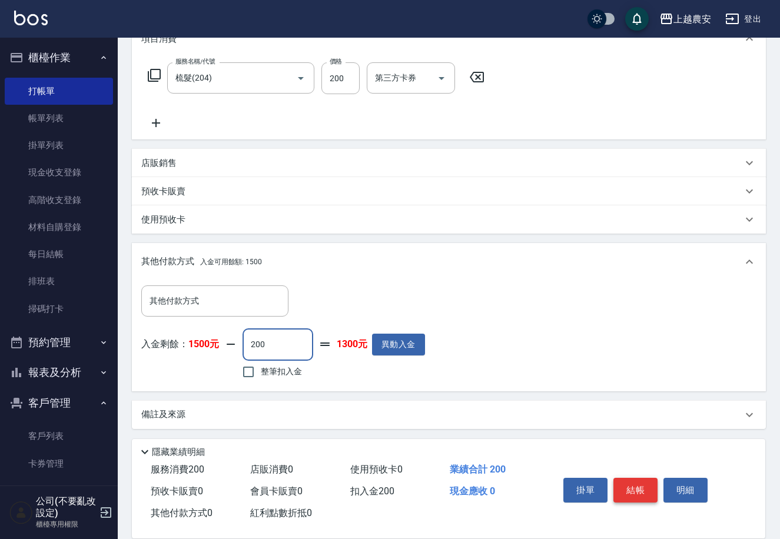
type input "200"
click at [642, 488] on button "結帳" at bounding box center [635, 490] width 44 height 25
